Goal: Obtain resource: Obtain resource

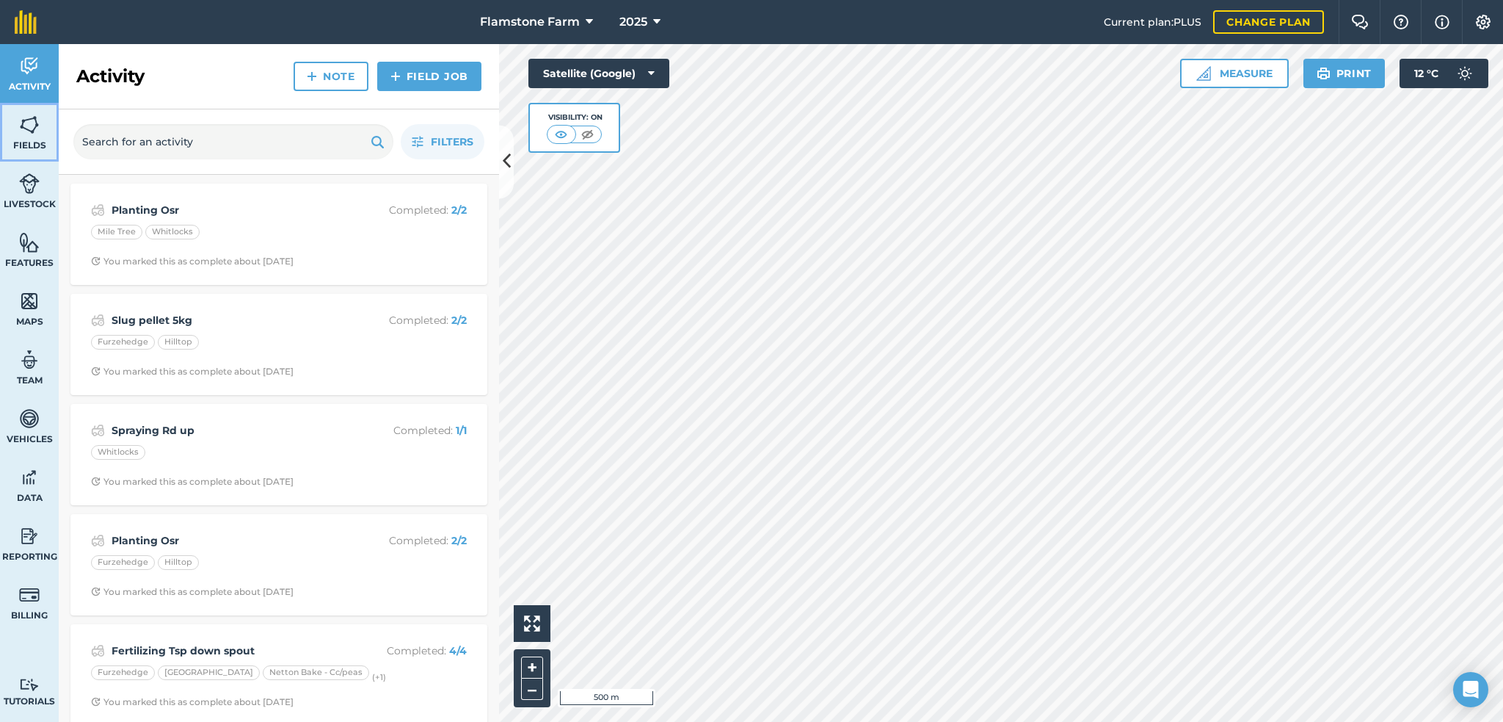
click at [32, 138] on link "Fields" at bounding box center [29, 132] width 59 height 59
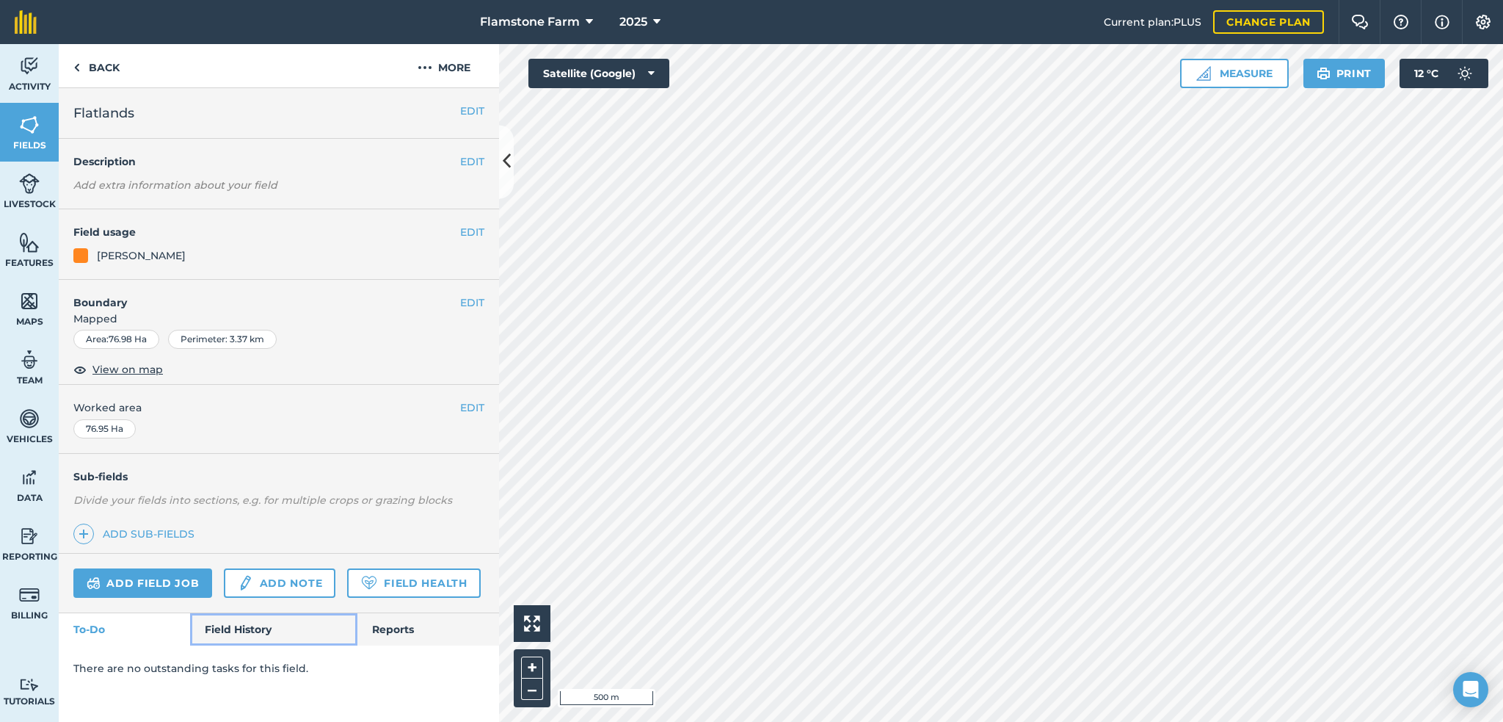
click at [232, 625] on link "Field History" at bounding box center [273, 629] width 167 height 32
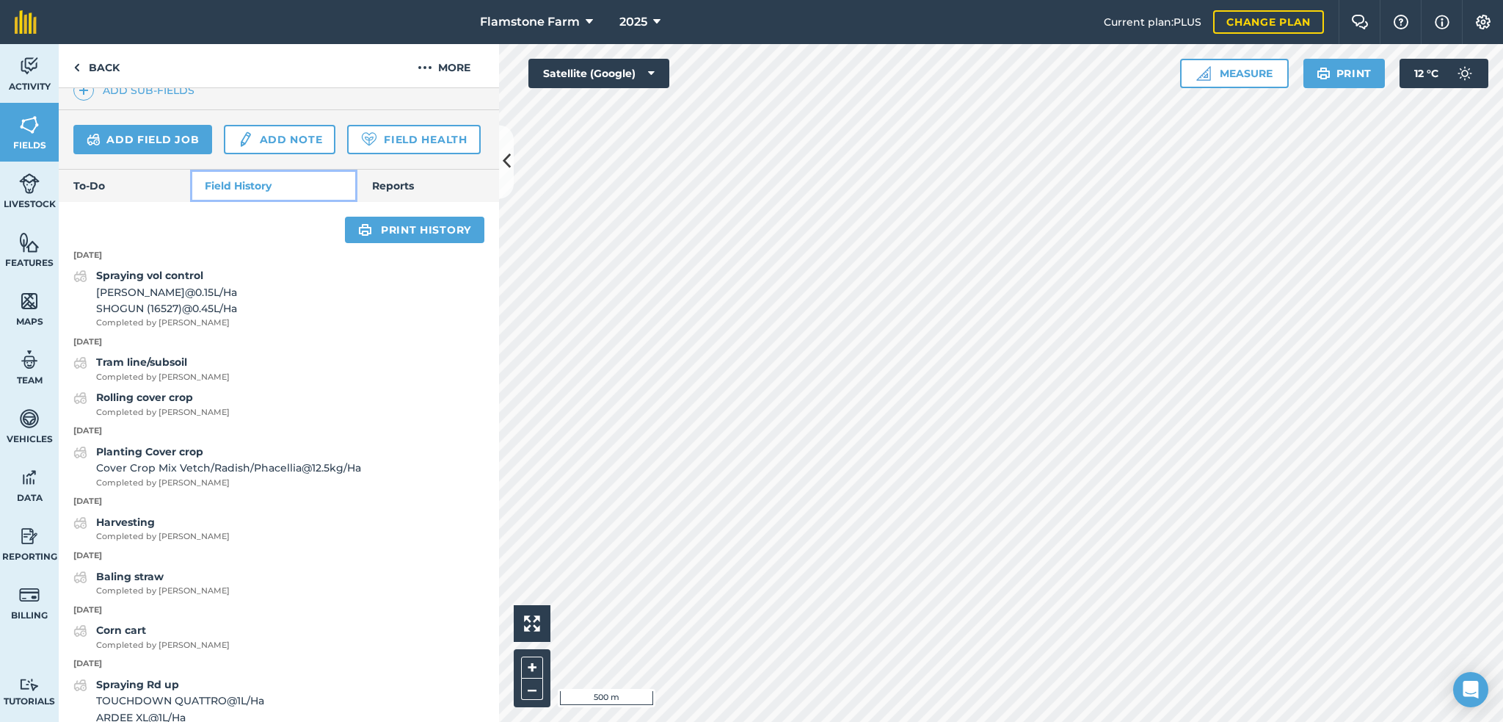
scroll to position [223, 0]
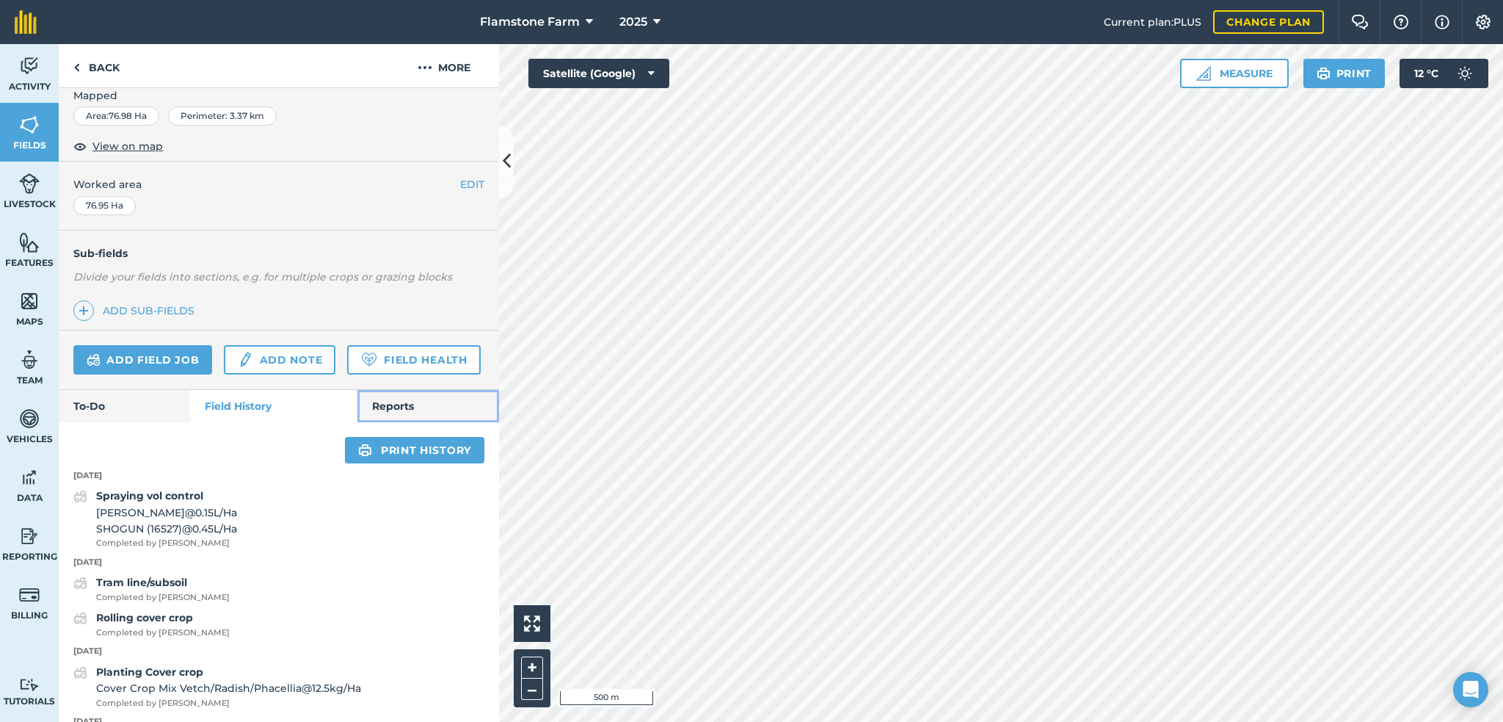
click at [393, 422] on link "Reports" at bounding box center [429, 406] width 142 height 32
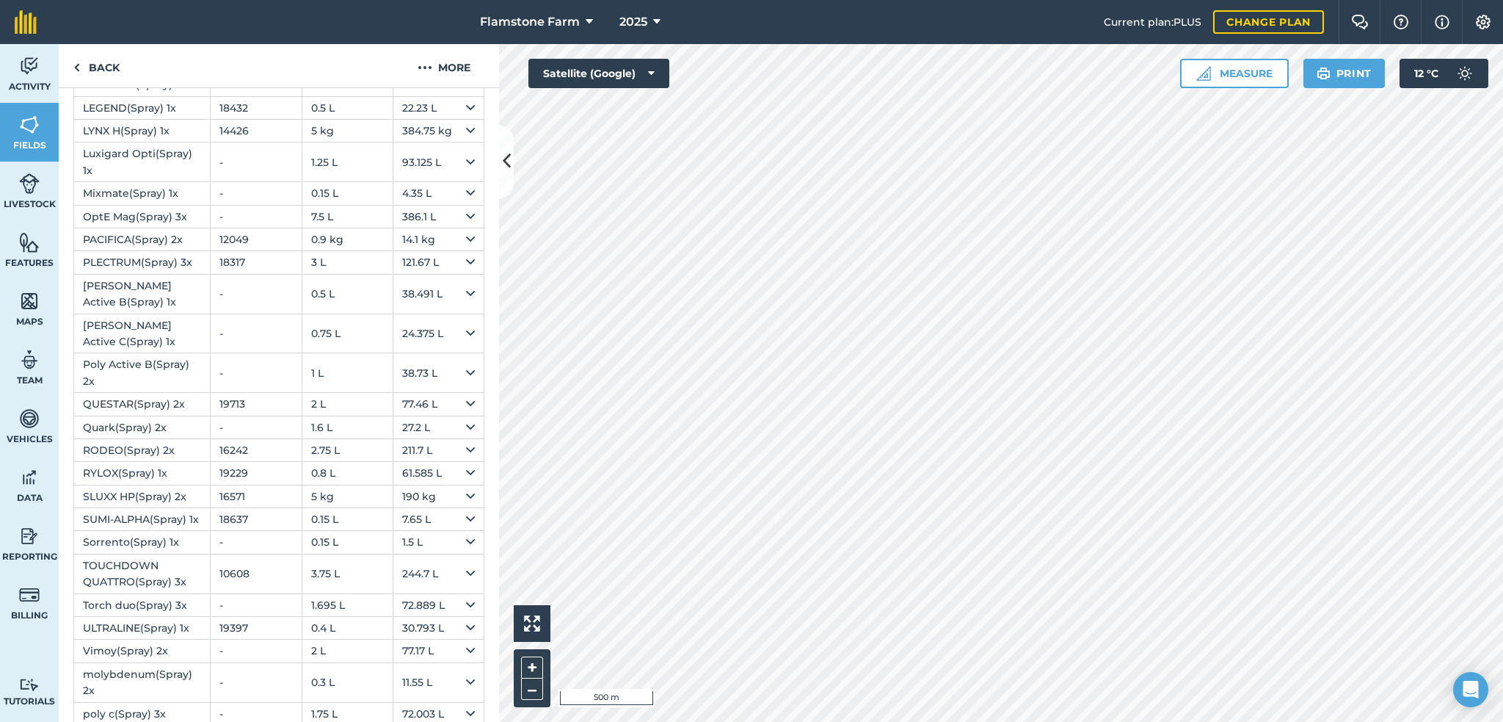
scroll to position [1451, 0]
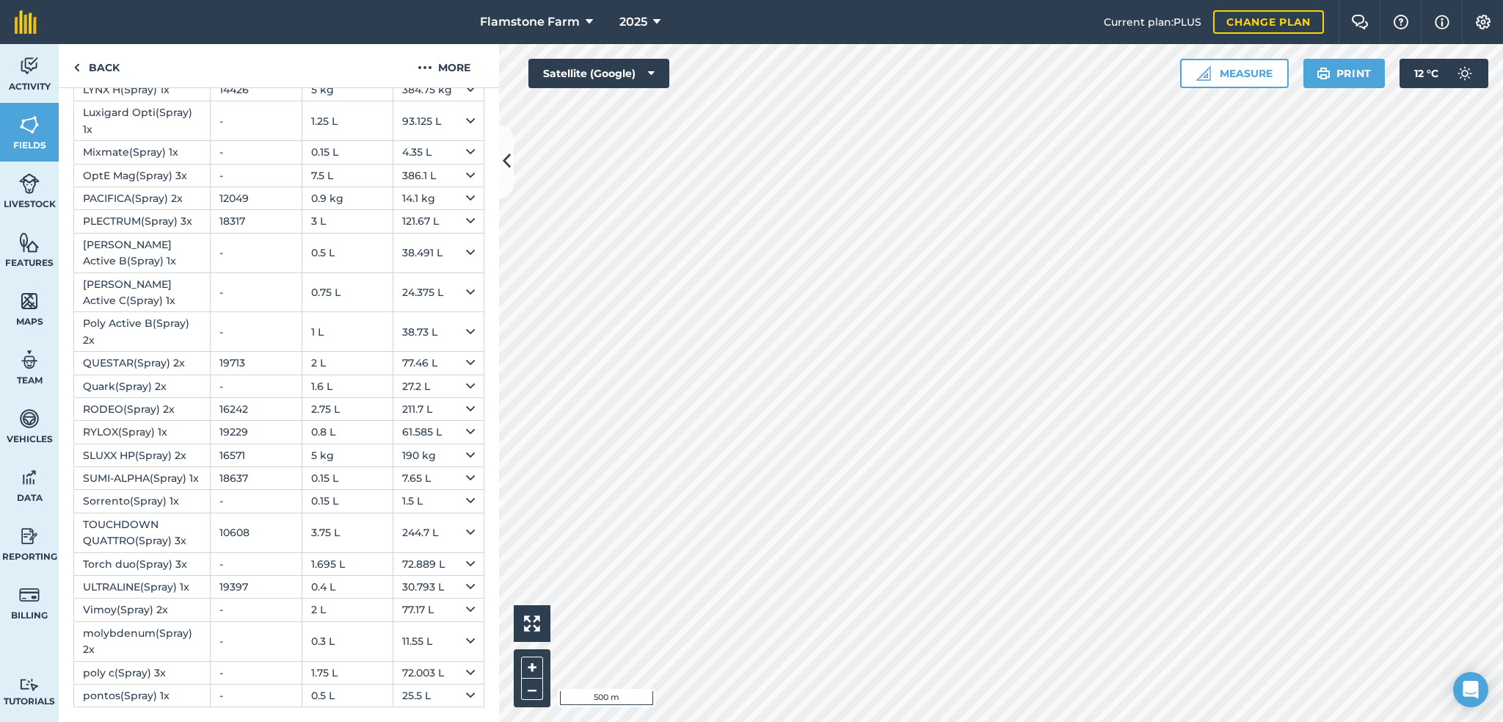
drag, startPoint x: 485, startPoint y: 572, endPoint x: 487, endPoint y: 552, distance: 19.9
click at [487, 552] on div "Input Reg Number Rate/ Ha Total Seed Cover Crop Mix Vetch/Radish/Phacellia ( Se…" at bounding box center [279, 1] width 440 height 1442
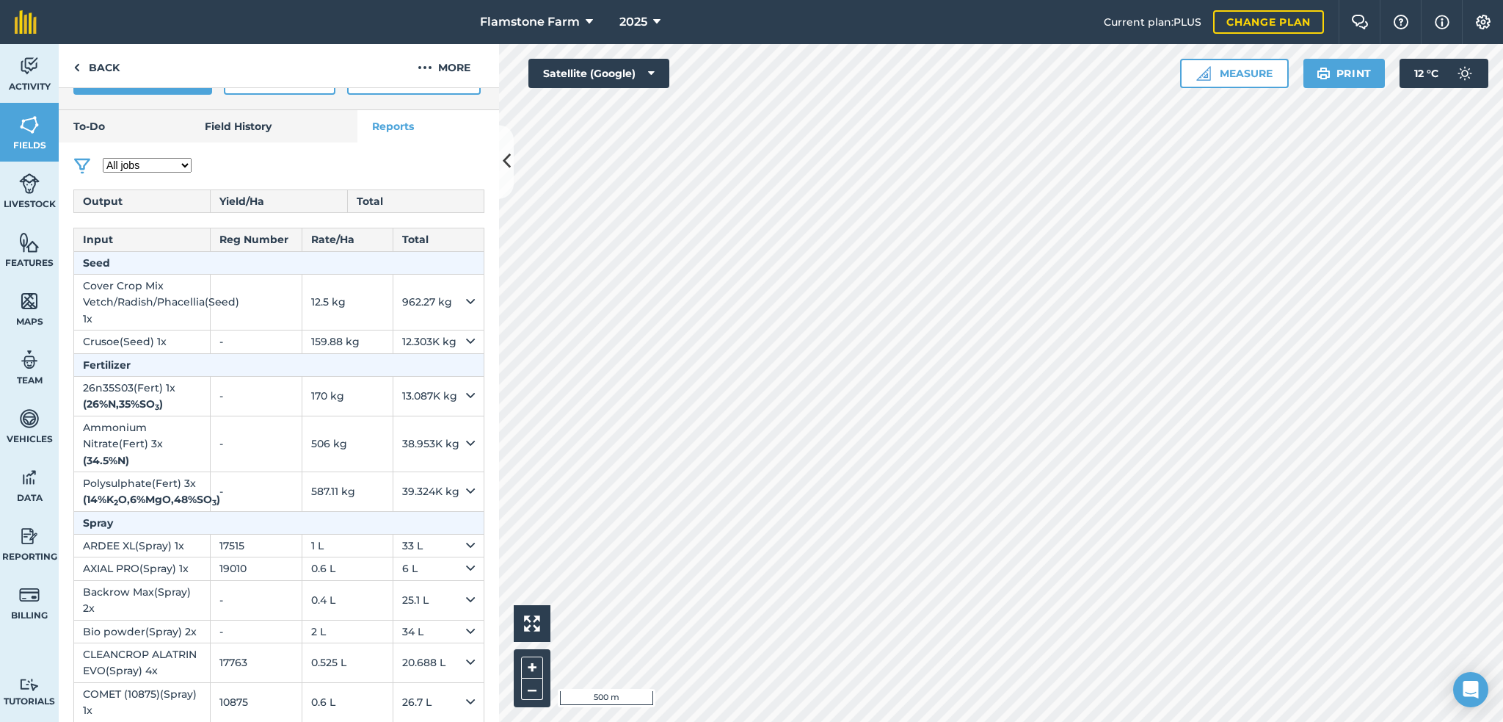
scroll to position [501, 0]
drag, startPoint x: 484, startPoint y: 287, endPoint x: 485, endPoint y: 311, distance: 23.5
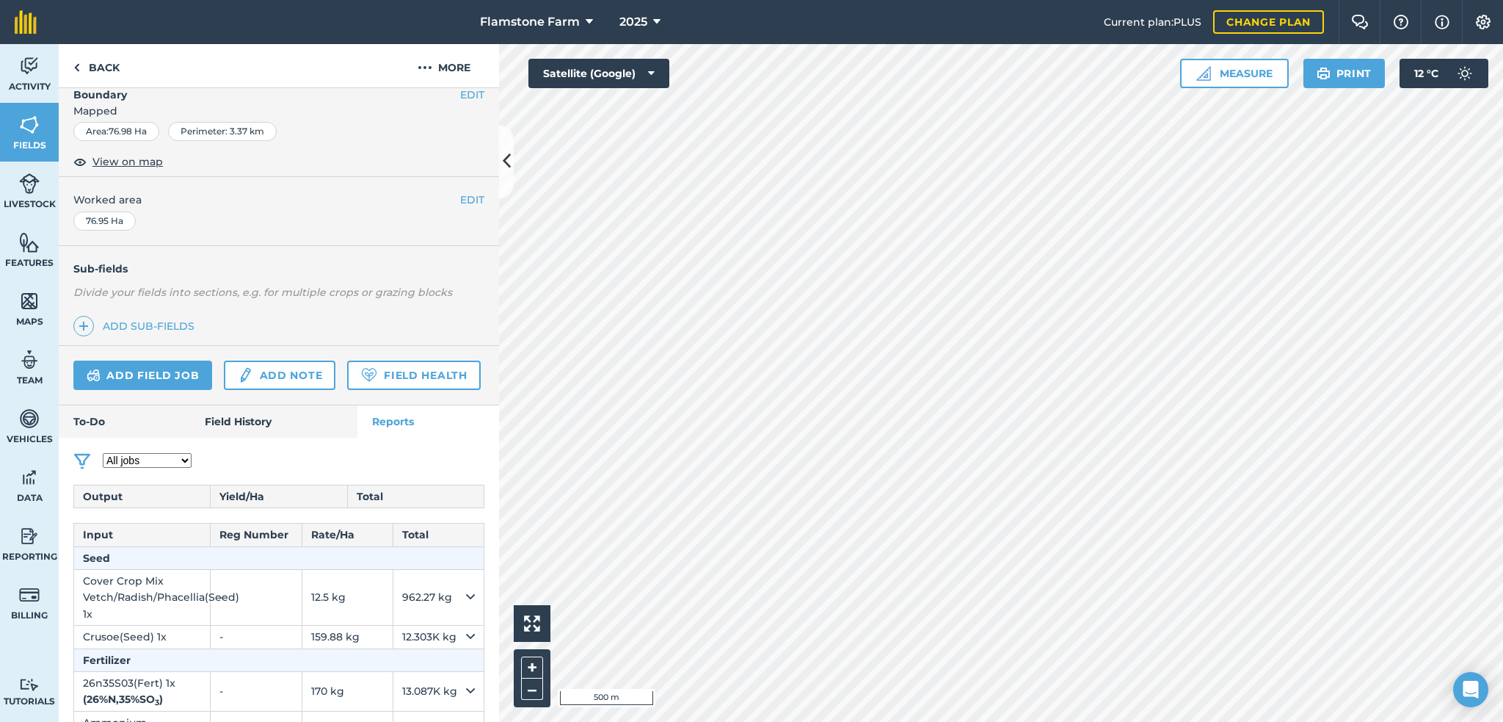
scroll to position [0, 0]
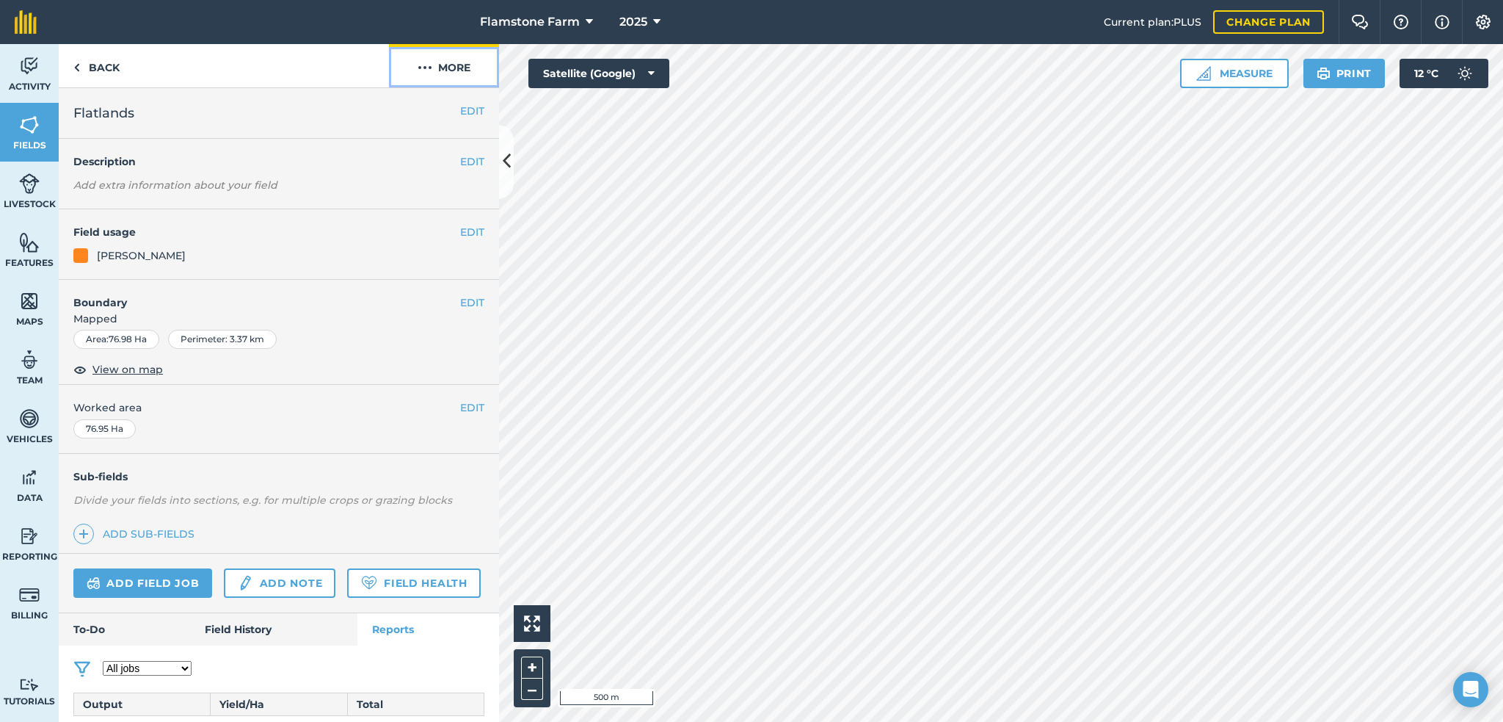
click at [455, 61] on button "More" at bounding box center [444, 65] width 110 height 43
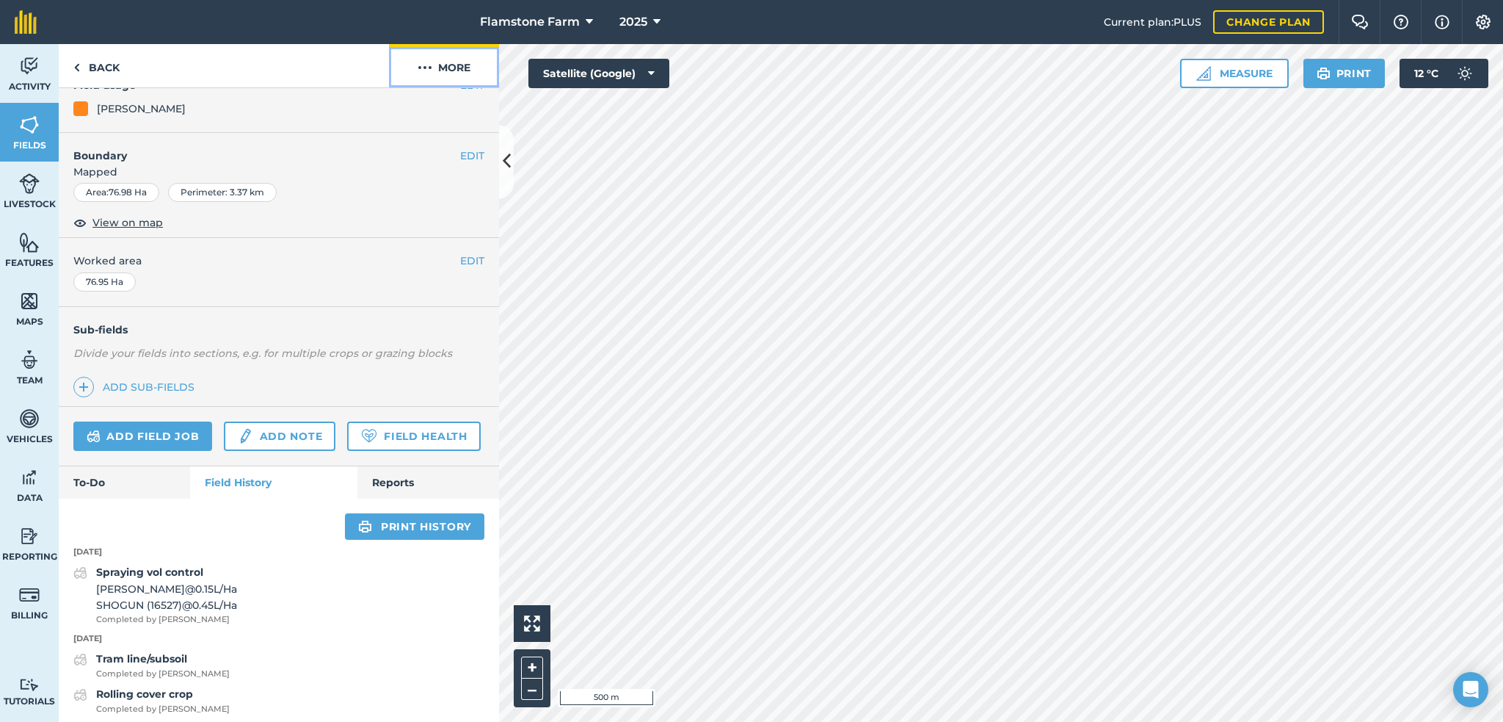
scroll to position [220, 0]
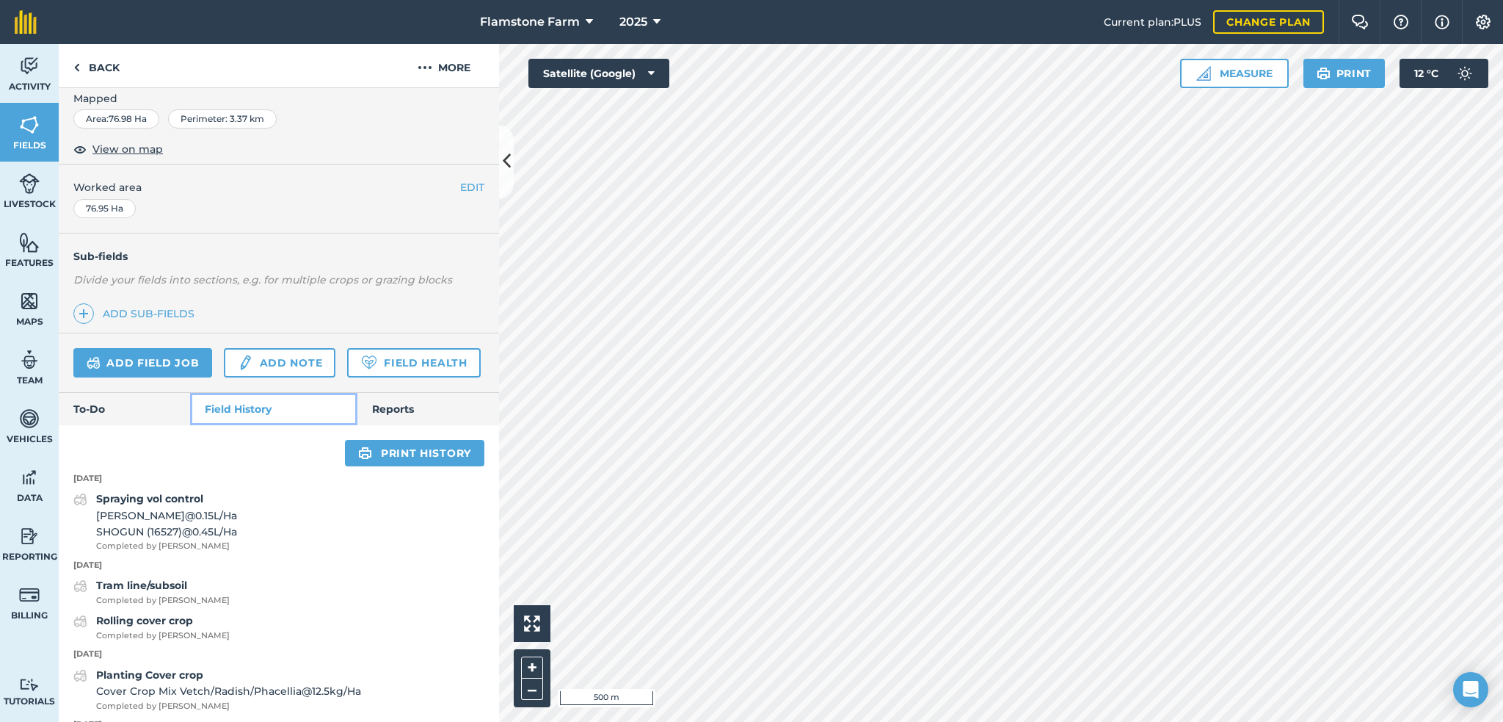
click at [239, 425] on link "Field History" at bounding box center [273, 409] width 167 height 32
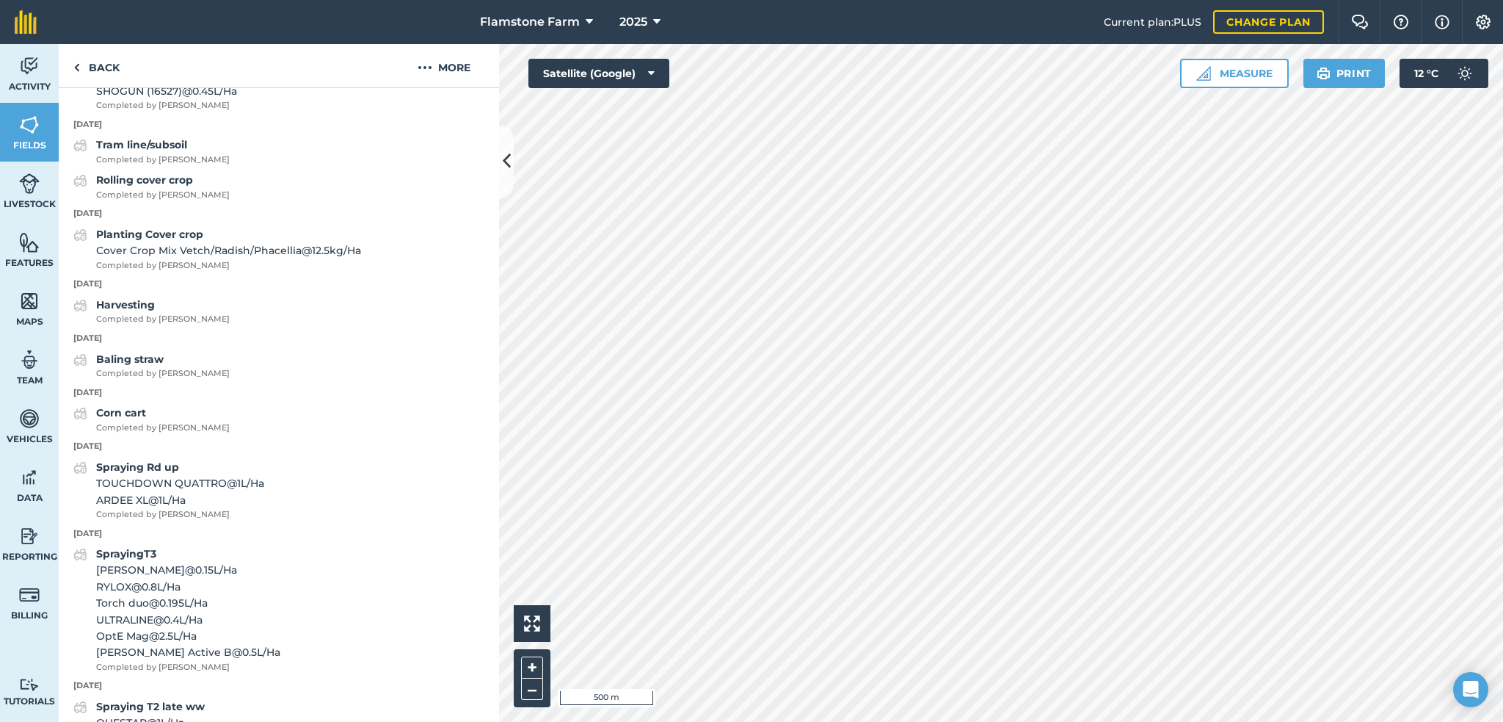
scroll to position [367, 0]
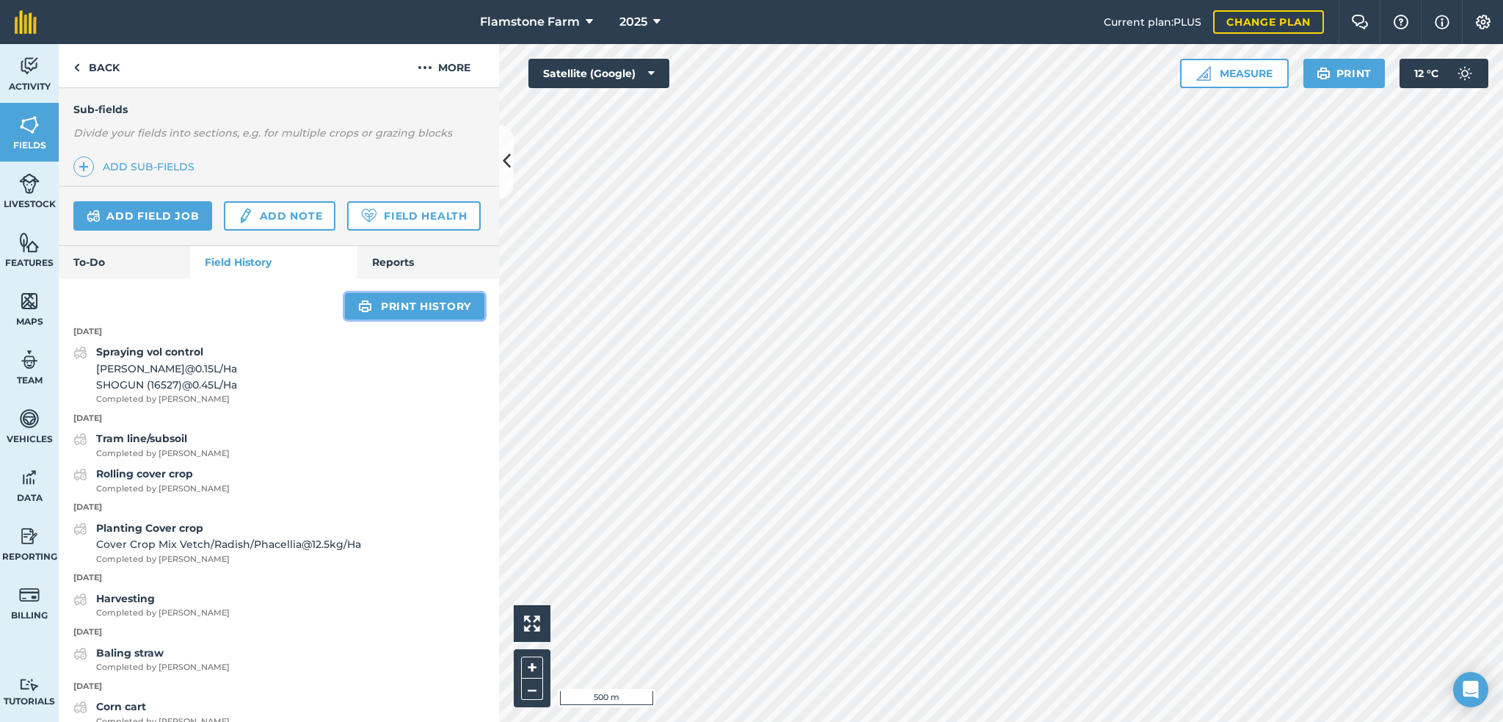
click at [408, 319] on link "Print history" at bounding box center [414, 306] width 139 height 26
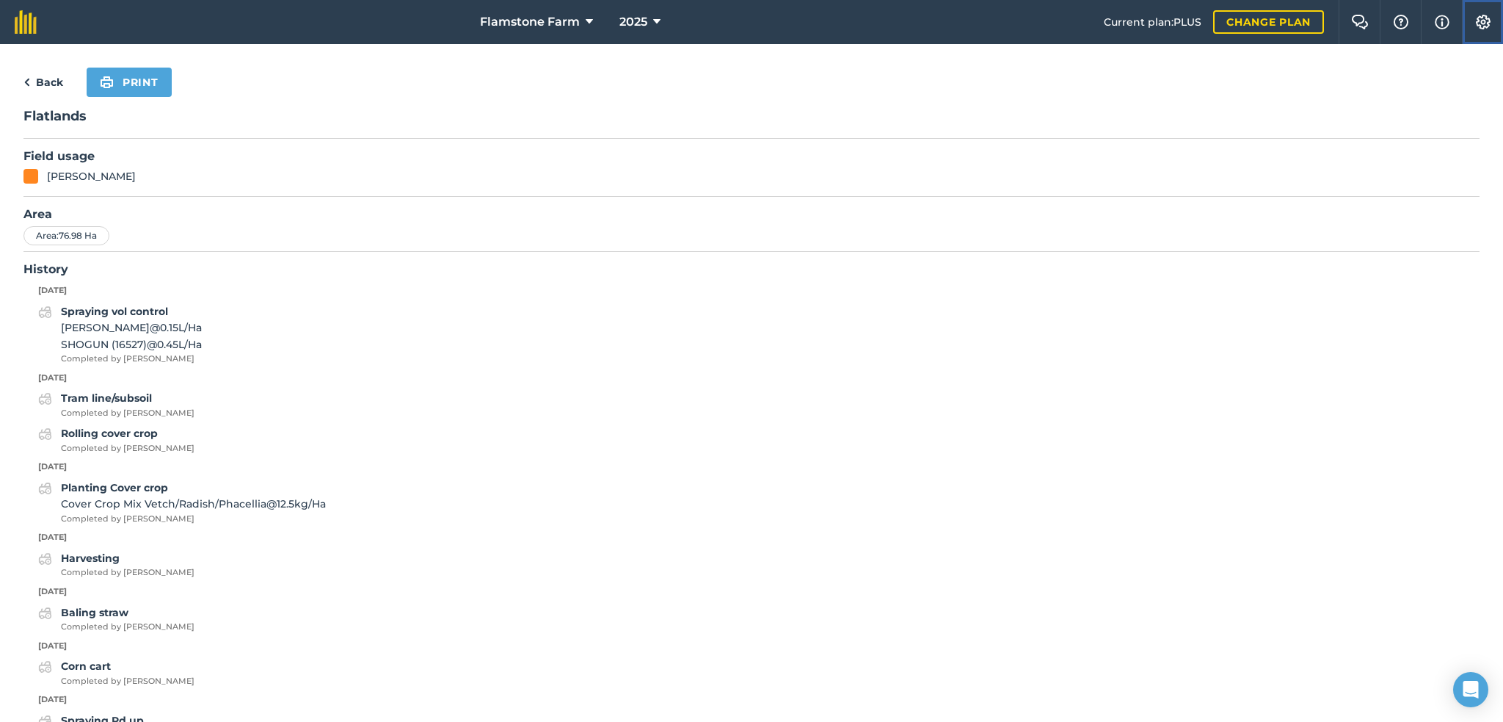
click at [1483, 17] on img at bounding box center [1484, 22] width 18 height 15
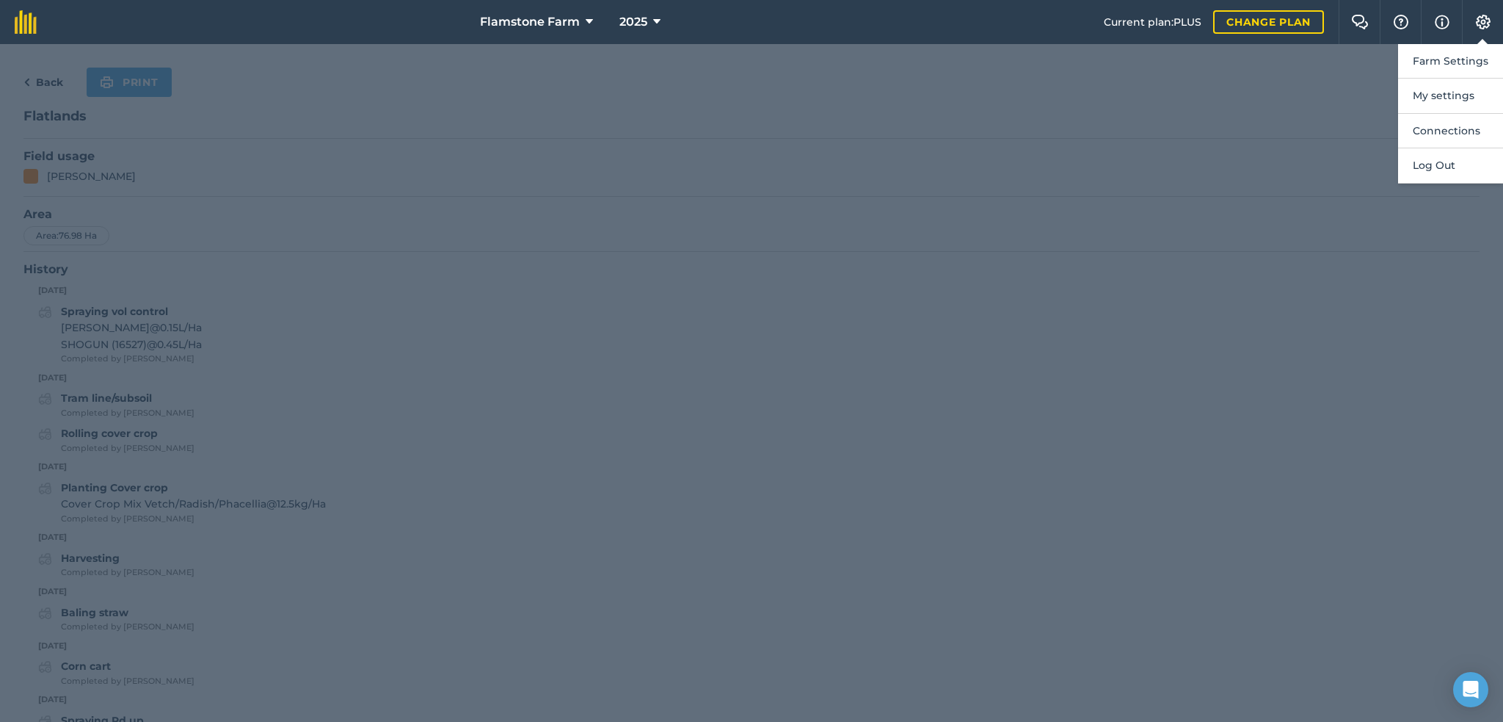
click at [1325, 101] on div at bounding box center [751, 383] width 1503 height 678
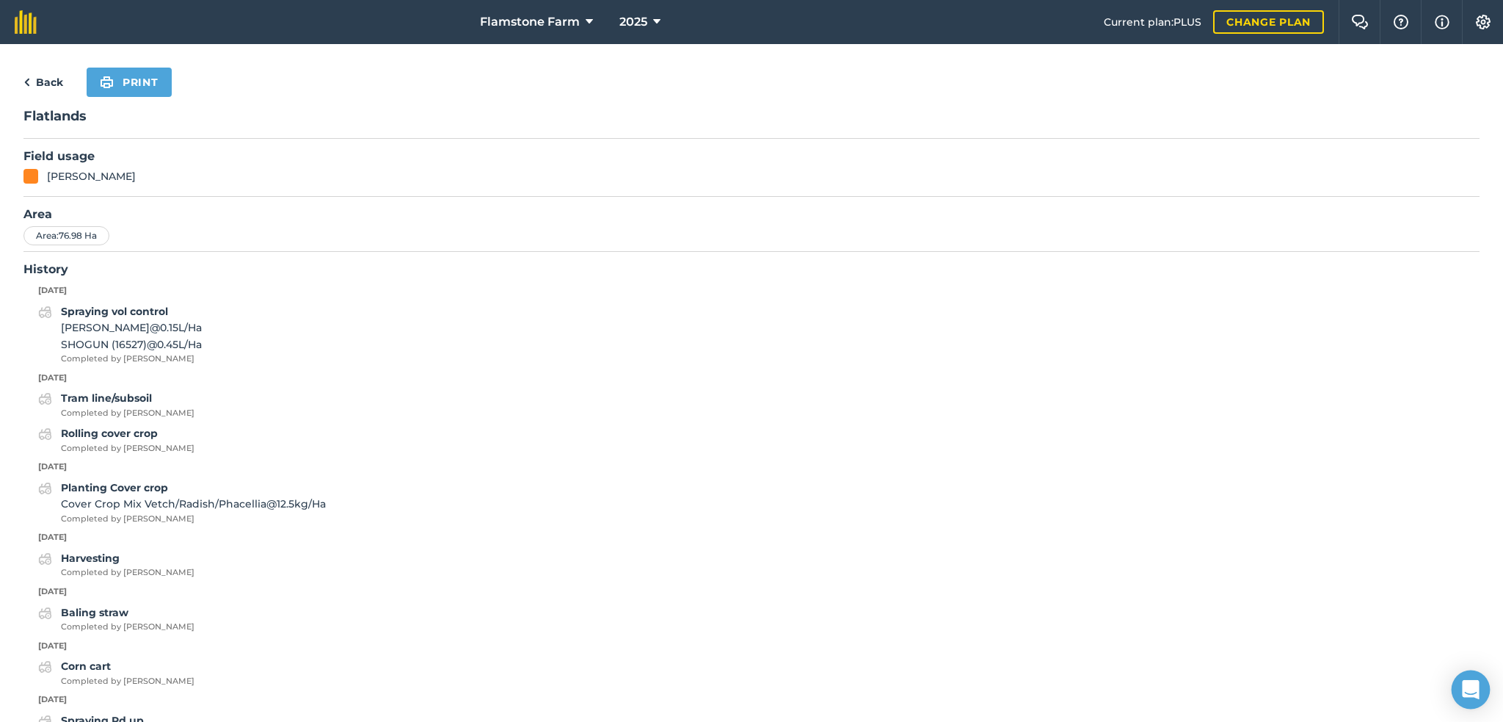
click at [1476, 687] on icon "Open Intercom Messenger" at bounding box center [1470, 689] width 17 height 19
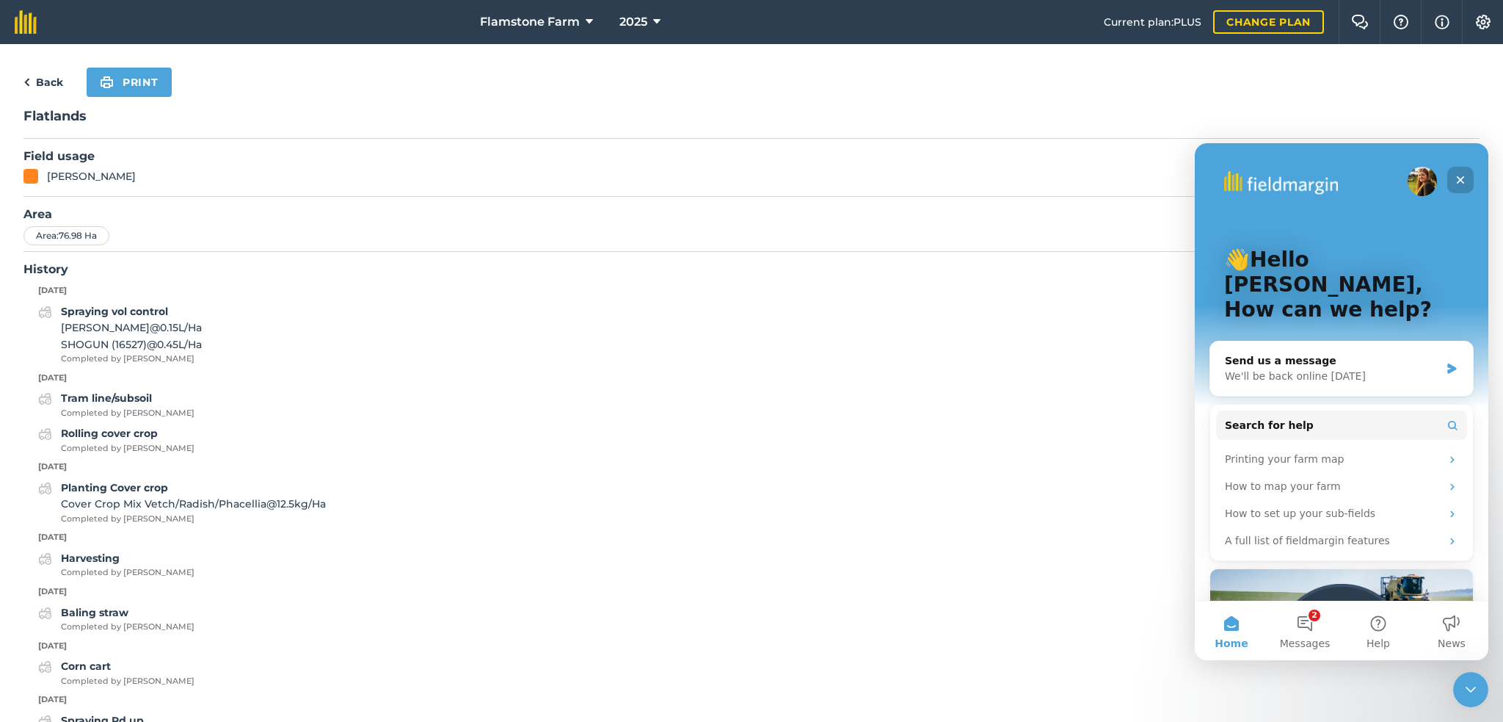
click at [1460, 175] on icon "Close" at bounding box center [1461, 180] width 12 height 12
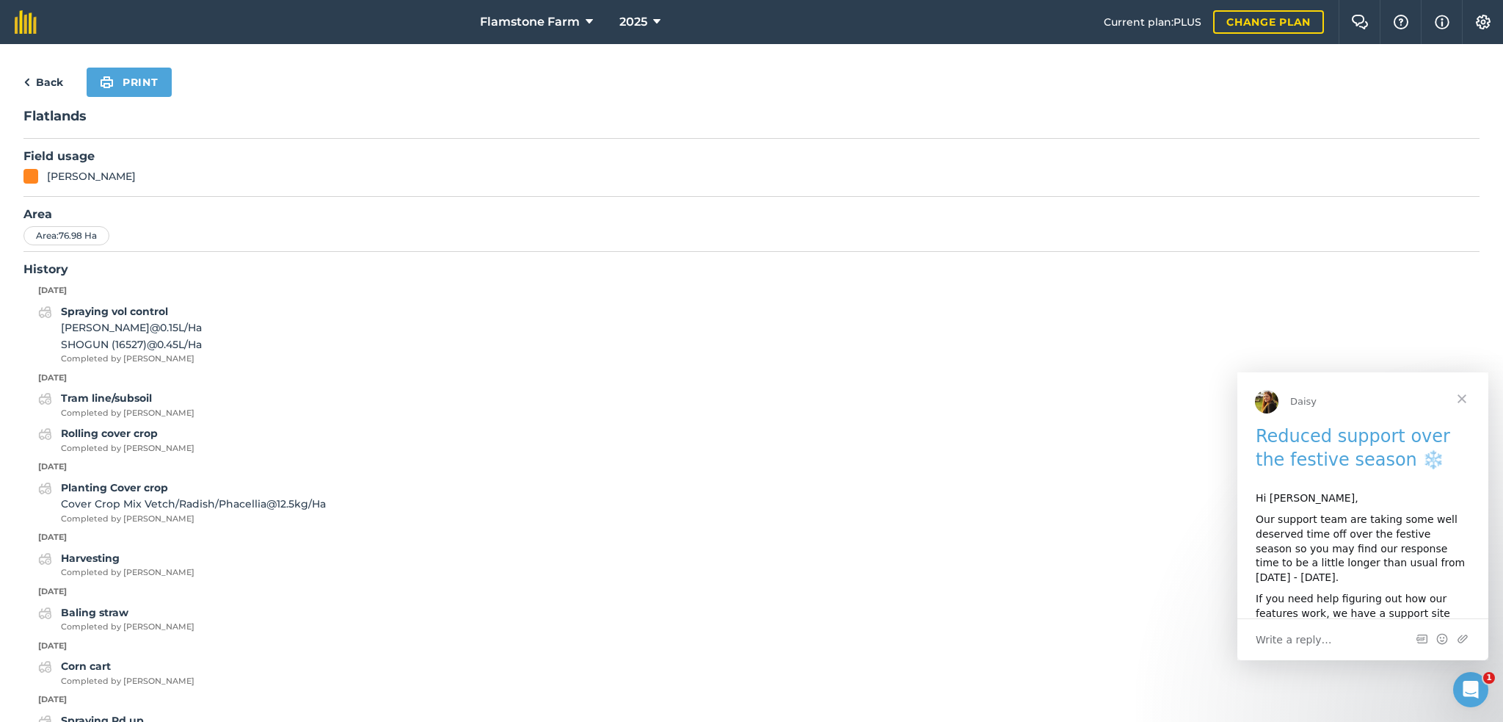
click at [1462, 393] on span "Close" at bounding box center [1462, 398] width 53 height 53
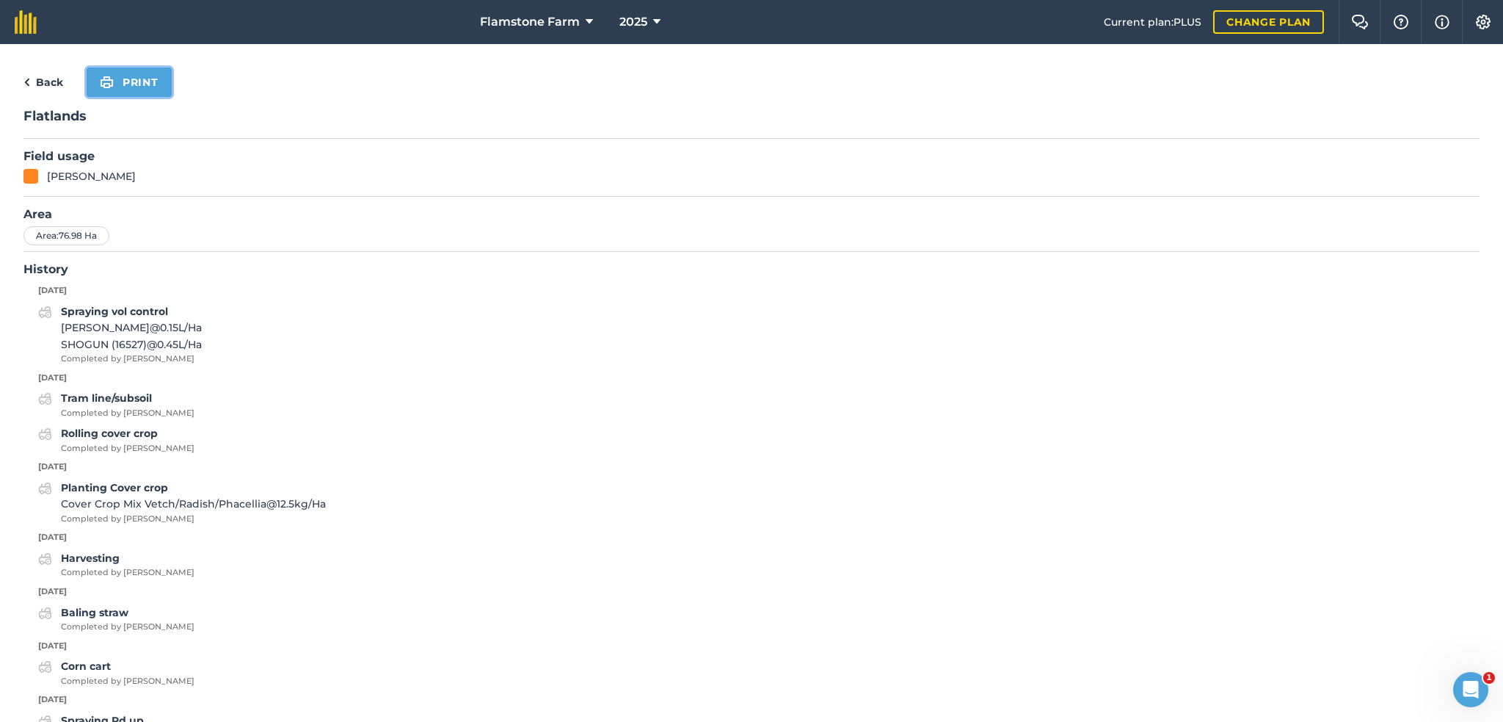
click at [128, 81] on button "Print" at bounding box center [129, 82] width 85 height 29
drag, startPoint x: 21, startPoint y: 151, endPoint x: 123, endPoint y: 181, distance: 106.4
click at [123, 181] on div "Back Print Flatlands Field usage [PERSON_NAME][GEOGRAPHIC_DATA] Area : 76.98 Ha…" at bounding box center [751, 383] width 1503 height 678
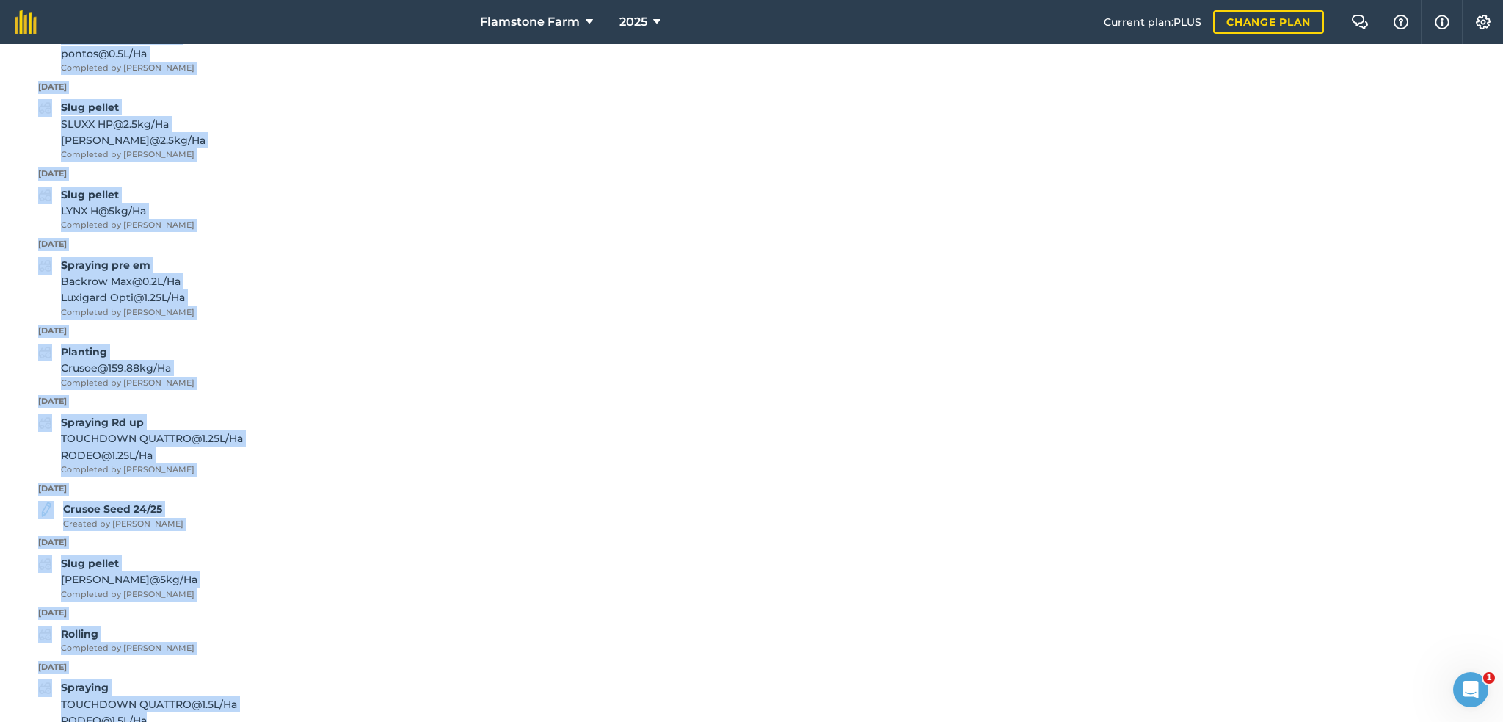
scroll to position [2899, 0]
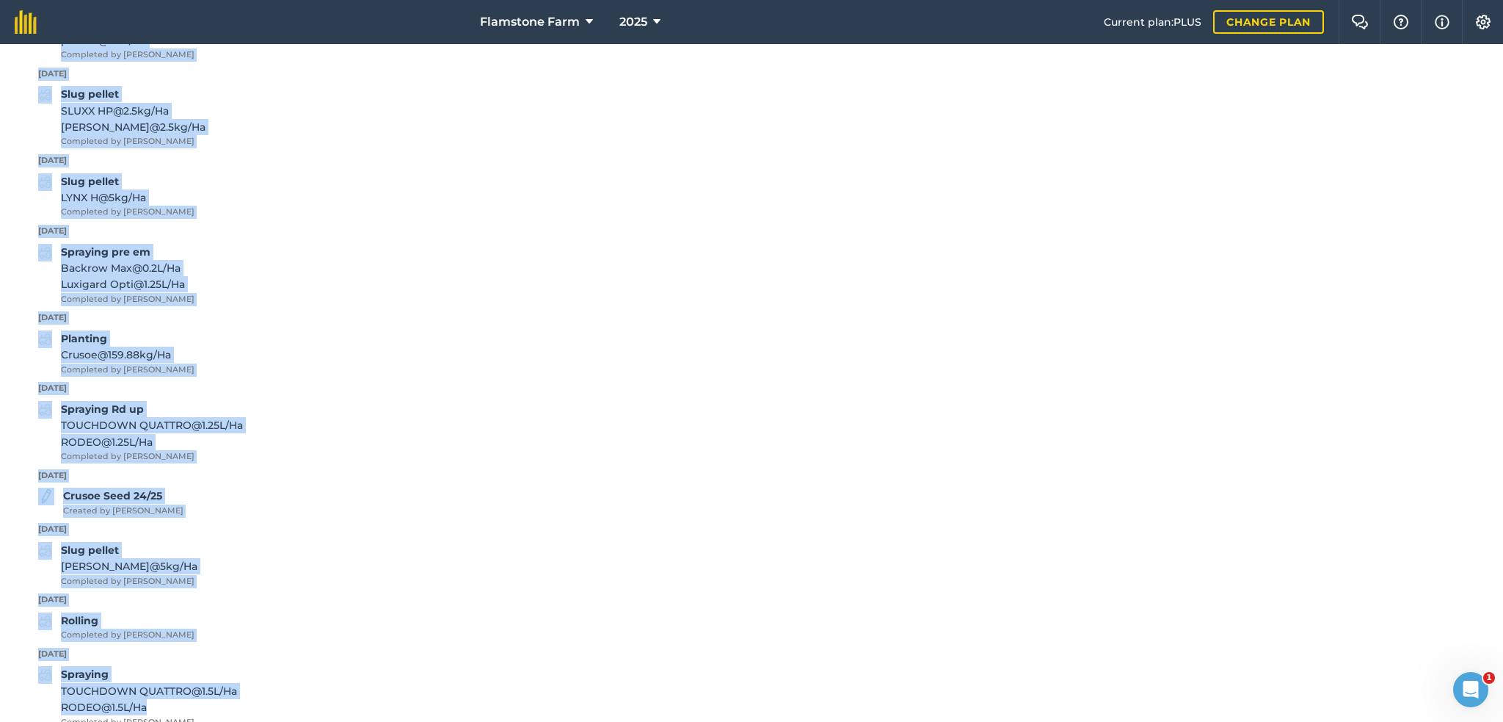
drag, startPoint x: 15, startPoint y: 261, endPoint x: 392, endPoint y: 645, distance: 538.8
click at [396, 652] on div "Back Print Flatlands Field usage [PERSON_NAME][GEOGRAPHIC_DATA] Area : 76.98 Ha…" at bounding box center [751, 383] width 1503 height 678
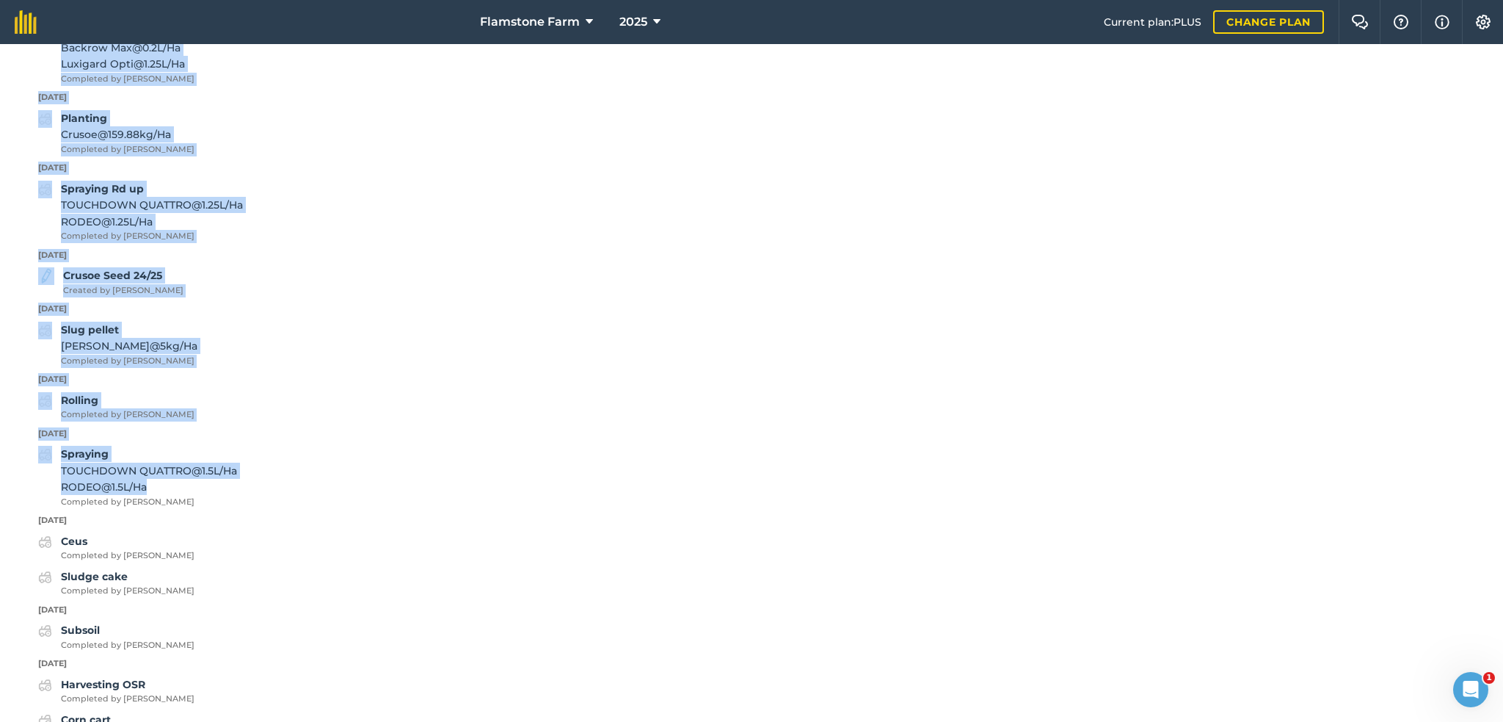
scroll to position [3193, 0]
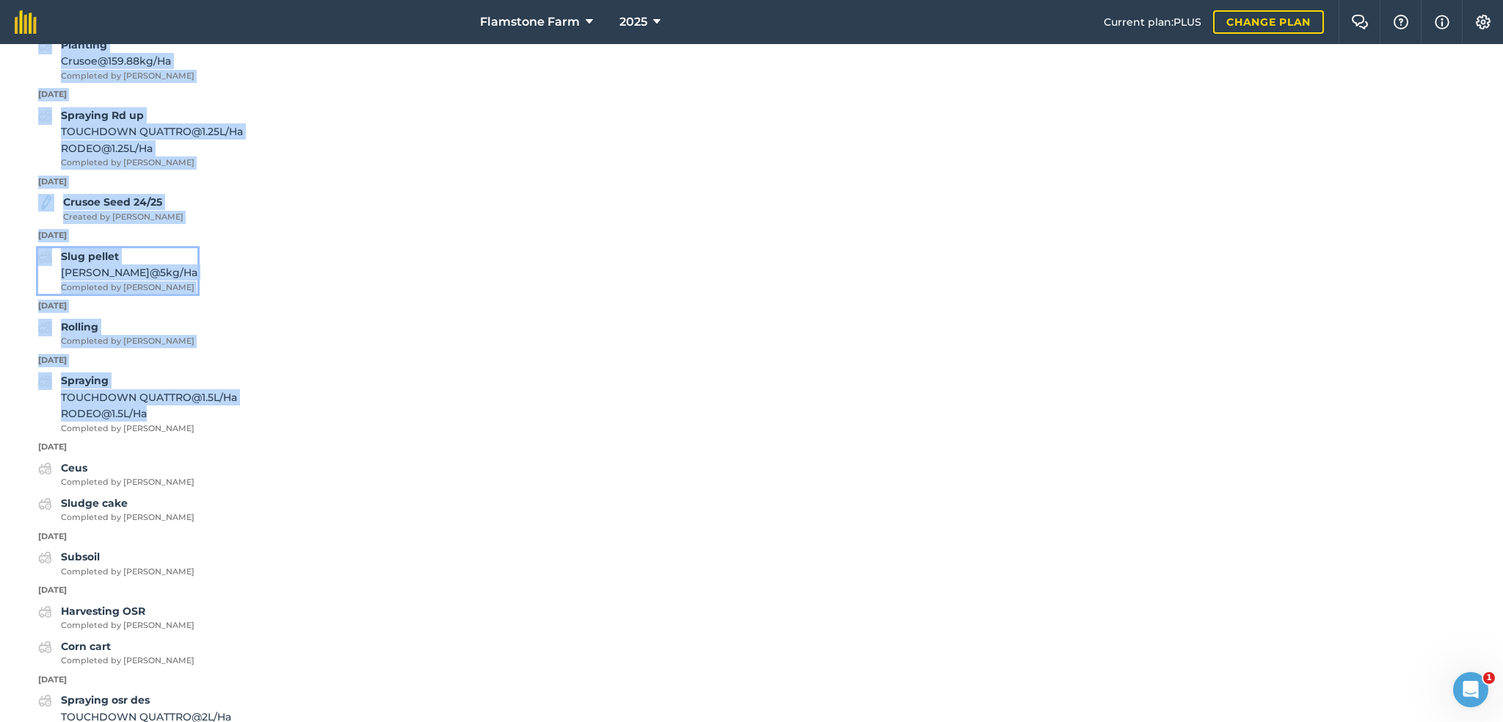
copy div "History [DATE] Spraying vol control [PERSON_NAME] @ 0.15 L / Ha SHOGUN (16527) …"
